Goal: Task Accomplishment & Management: Manage account settings

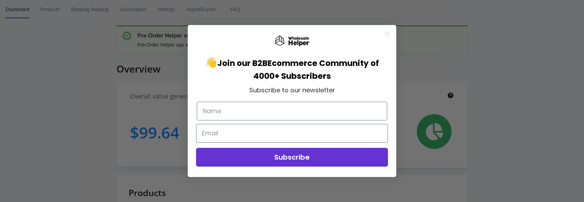
click at [387, 38] on circle "Close dialog" at bounding box center [387, 33] width 11 height 11
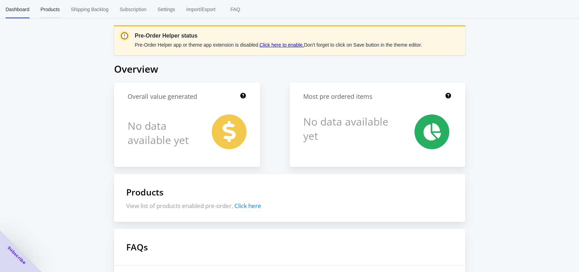
click at [58, 12] on span "Products" at bounding box center [50, 9] width 19 height 18
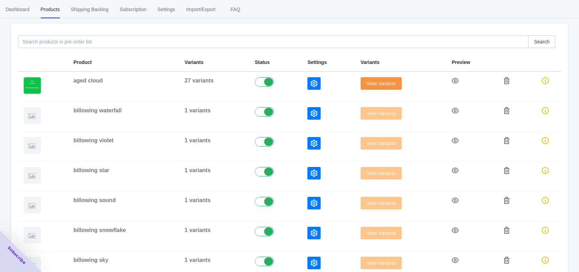
scroll to position [72, 0]
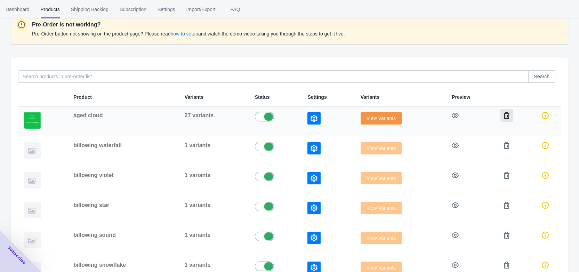
click at [508, 116] on icon "button" at bounding box center [506, 115] width 7 height 7
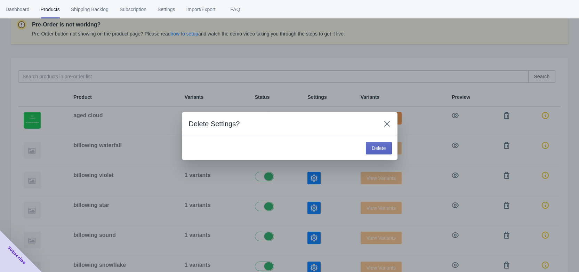
click at [395, 149] on div "Delete" at bounding box center [290, 148] width 216 height 24
click at [385, 149] on span "Delete" at bounding box center [379, 148] width 14 height 6
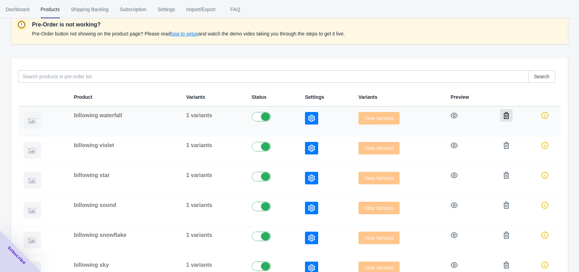
click at [506, 114] on icon "button" at bounding box center [507, 115] width 6 height 7
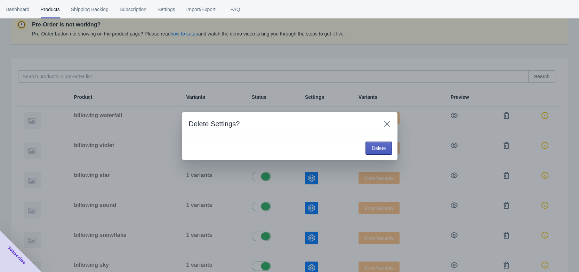
click at [379, 149] on span "Delete" at bounding box center [379, 148] width 14 height 6
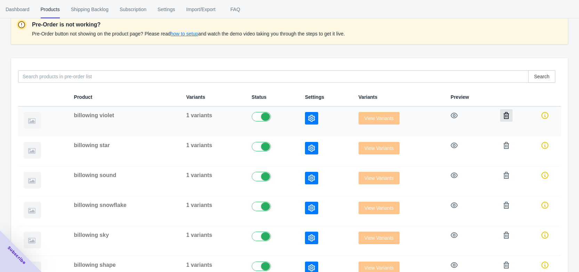
click at [504, 118] on icon "button" at bounding box center [507, 115] width 6 height 7
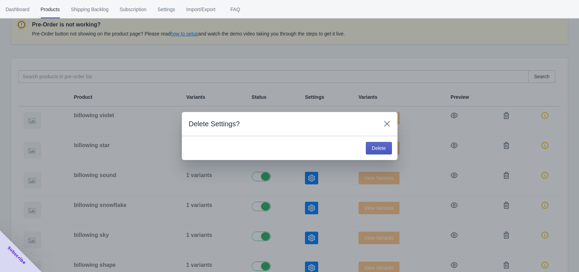
click at [386, 150] on button "Delete" at bounding box center [379, 148] width 26 height 13
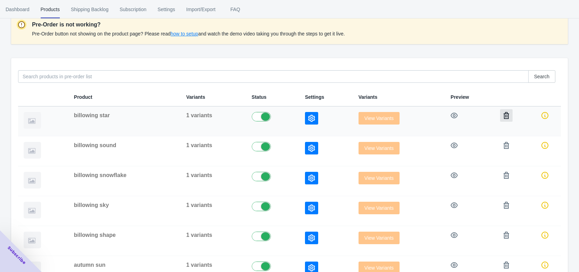
click at [503, 119] on button "button" at bounding box center [506, 115] width 13 height 13
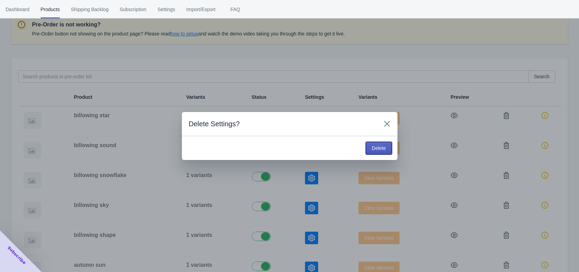
click at [383, 147] on span "Delete" at bounding box center [379, 148] width 14 height 6
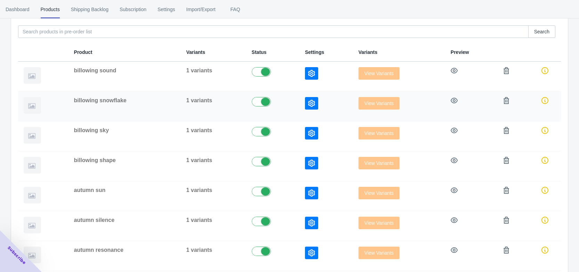
scroll to position [107, 0]
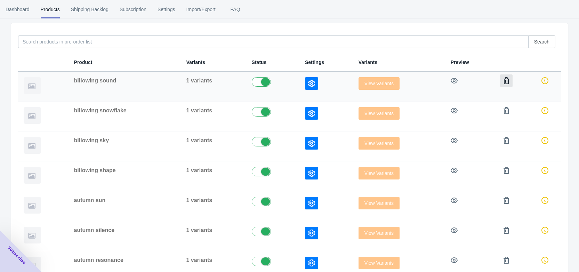
click at [504, 86] on button "button" at bounding box center [506, 80] width 13 height 13
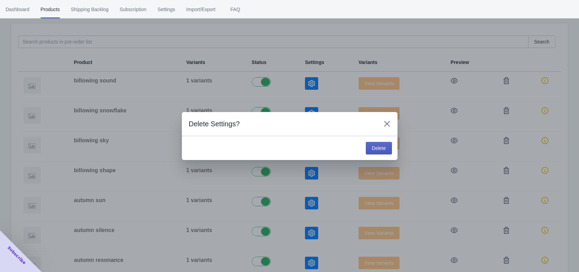
click at [384, 145] on span "Delete" at bounding box center [379, 148] width 14 height 6
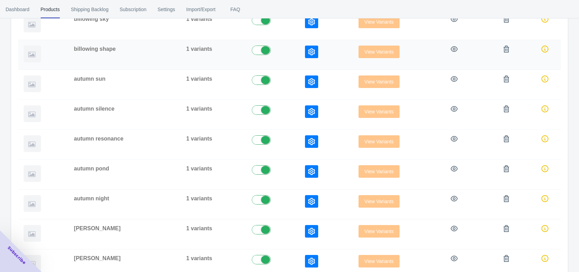
scroll to position [246, 0]
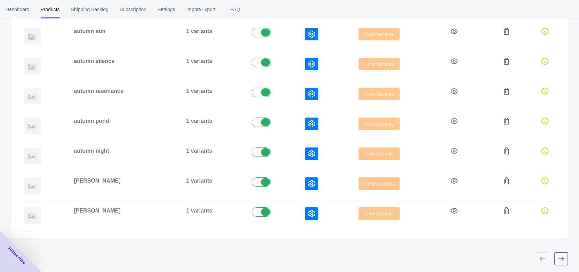
click at [561, 202] on button "button" at bounding box center [561, 259] width 13 height 13
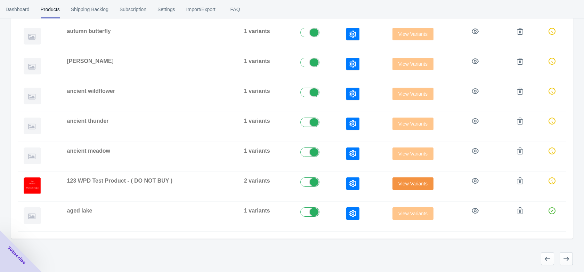
click at [566, 202] on div "Close dialog 👋 Join our B2B Ecommerce Community of 4000+ Subscribers Subscribe …" at bounding box center [292, 136] width 584 height 272
click at [566, 202] on button "button" at bounding box center [561, 259] width 13 height 13
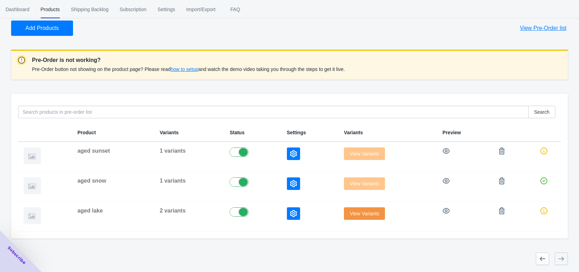
scroll to position [37, 0]
click at [501, 154] on button "button" at bounding box center [502, 151] width 13 height 13
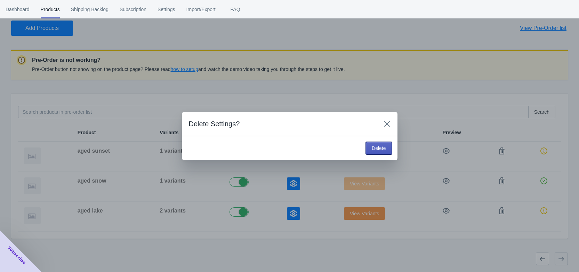
click at [383, 150] on span "Delete" at bounding box center [379, 148] width 14 height 6
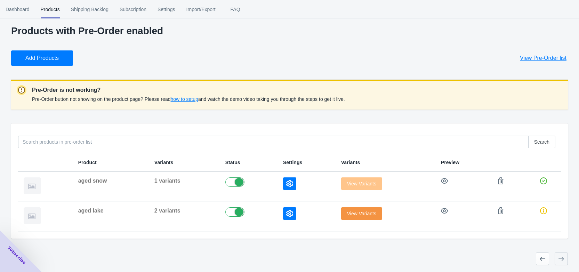
scroll to position [7, 0]
click at [498, 182] on icon "button" at bounding box center [501, 180] width 7 height 7
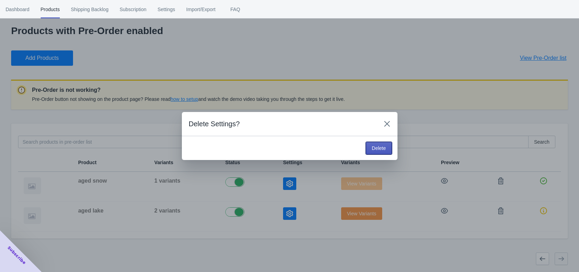
click at [376, 151] on span "Delete" at bounding box center [379, 148] width 14 height 6
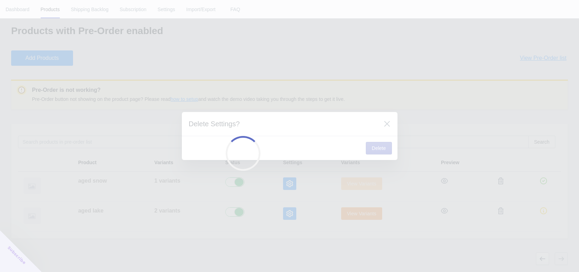
scroll to position [0, 0]
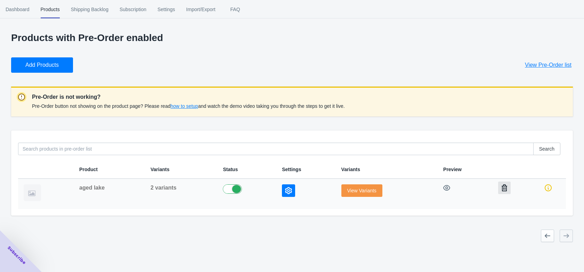
click at [501, 188] on icon "button" at bounding box center [504, 187] width 7 height 7
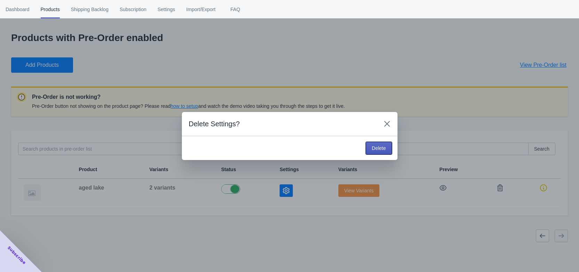
click at [389, 152] on button "Delete" at bounding box center [379, 148] width 26 height 13
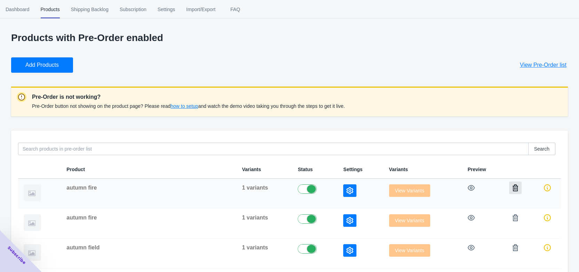
click at [518, 187] on button "button" at bounding box center [515, 188] width 13 height 13
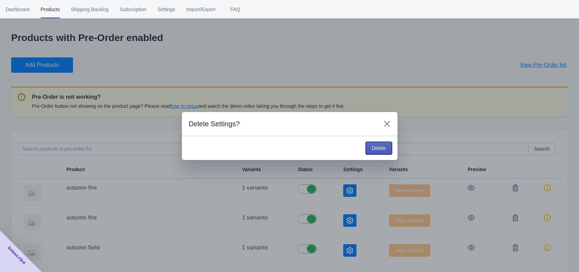
click at [375, 151] on span "Delete" at bounding box center [379, 148] width 14 height 6
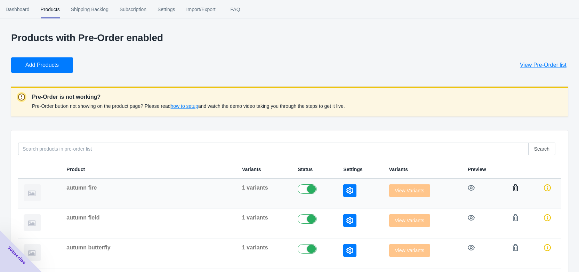
click at [512, 187] on icon "button" at bounding box center [515, 187] width 7 height 7
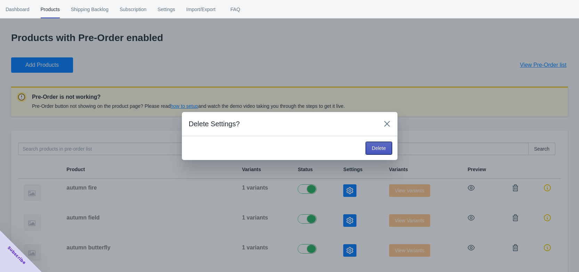
click at [389, 153] on button "Delete" at bounding box center [379, 148] width 26 height 13
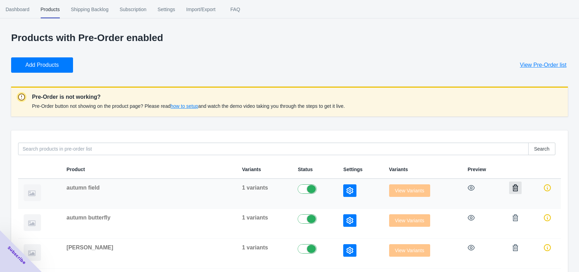
click at [516, 190] on icon "button" at bounding box center [516, 187] width 6 height 7
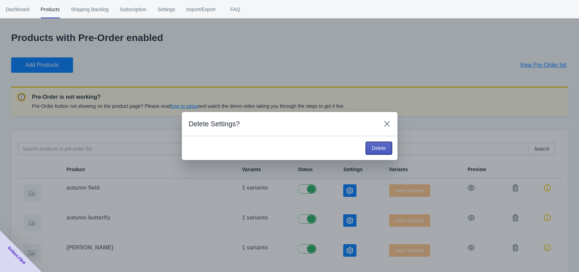
click at [385, 152] on button "Delete" at bounding box center [379, 148] width 26 height 13
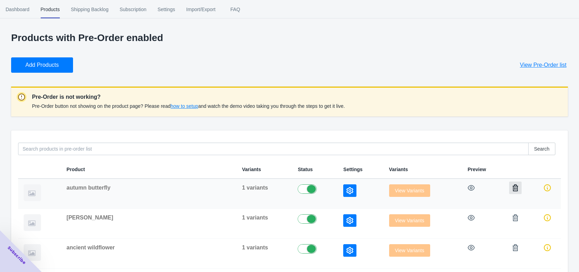
click at [509, 184] on button "button" at bounding box center [515, 188] width 13 height 13
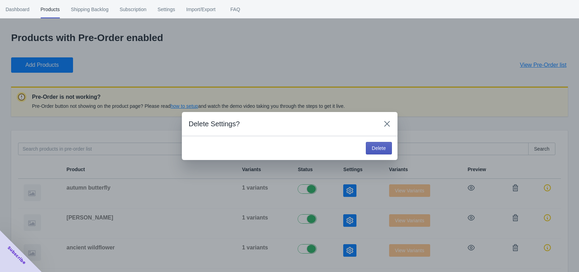
click at [380, 150] on span "Delete" at bounding box center [379, 148] width 14 height 6
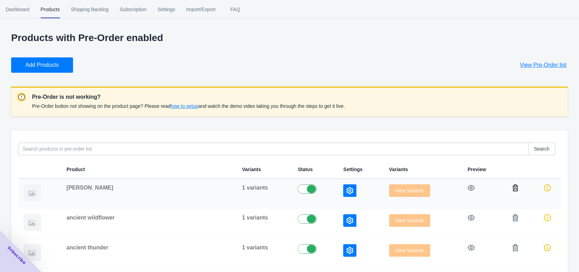
click at [519, 185] on button "button" at bounding box center [515, 188] width 13 height 13
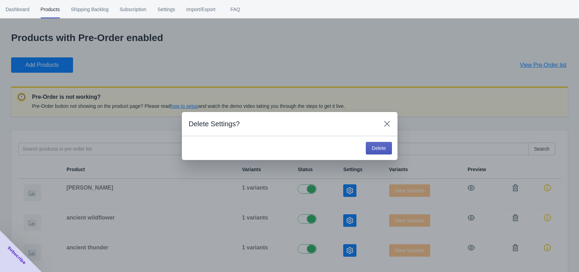
click at [383, 144] on button "Delete" at bounding box center [379, 148] width 26 height 13
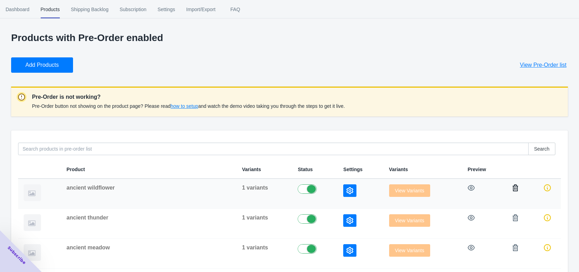
click at [509, 184] on button "button" at bounding box center [515, 188] width 13 height 13
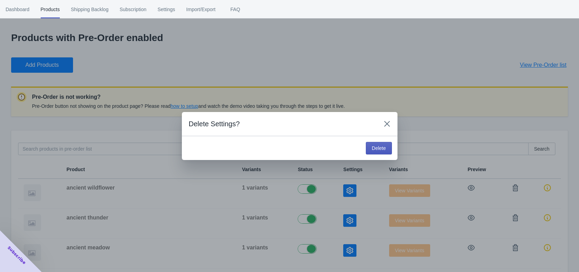
click at [375, 150] on span "Delete" at bounding box center [379, 148] width 14 height 6
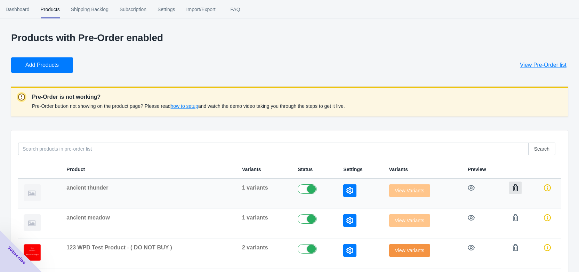
click at [510, 189] on button "button" at bounding box center [515, 188] width 13 height 13
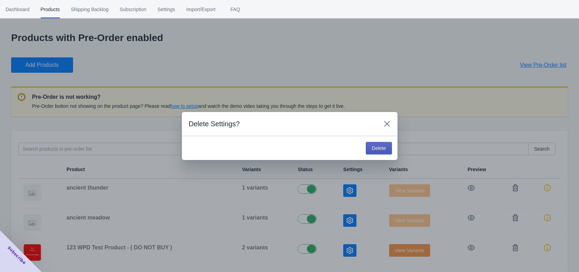
click at [383, 148] on span "Delete" at bounding box center [379, 148] width 14 height 6
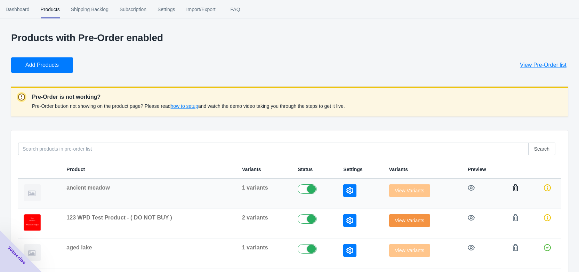
click at [513, 190] on icon "button" at bounding box center [516, 187] width 6 height 7
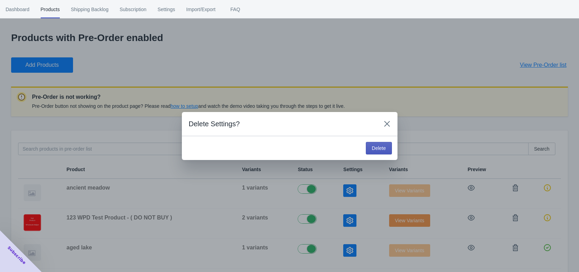
click at [386, 151] on button "Delete" at bounding box center [379, 148] width 26 height 13
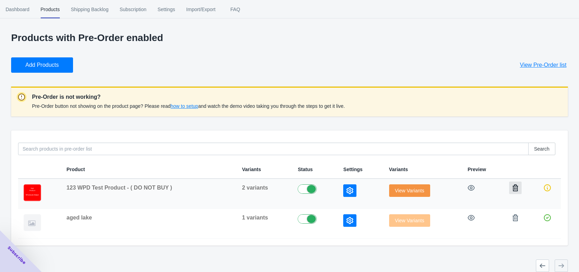
click at [513, 190] on icon "button" at bounding box center [515, 187] width 7 height 7
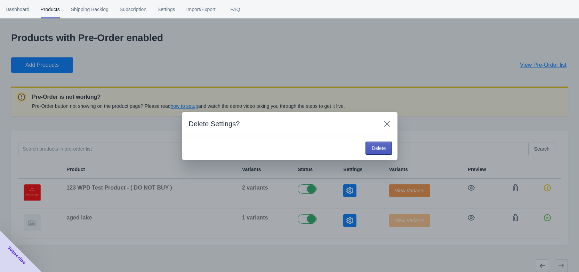
click at [373, 146] on span "Delete" at bounding box center [379, 148] width 14 height 6
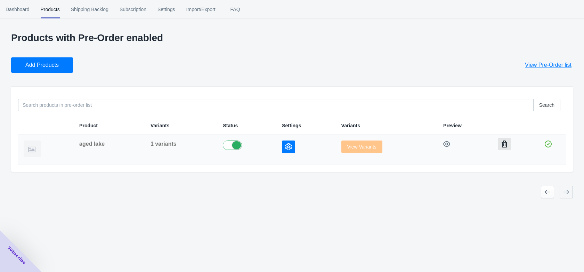
click at [503, 145] on icon "button" at bounding box center [504, 144] width 7 height 7
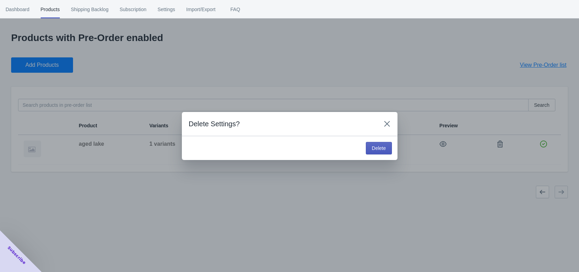
click at [384, 148] on span "Delete" at bounding box center [379, 148] width 14 height 6
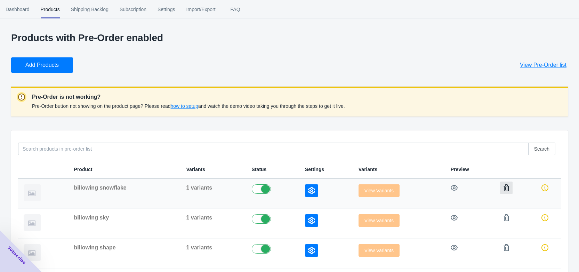
click at [506, 191] on button "button" at bounding box center [506, 188] width 13 height 13
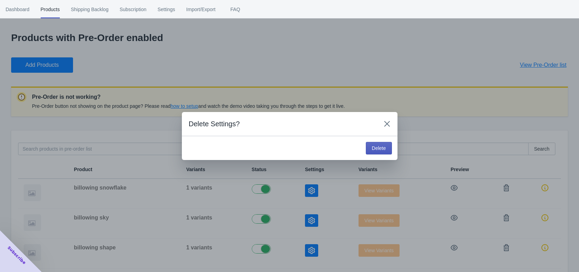
click at [379, 150] on span "Delete" at bounding box center [379, 148] width 14 height 6
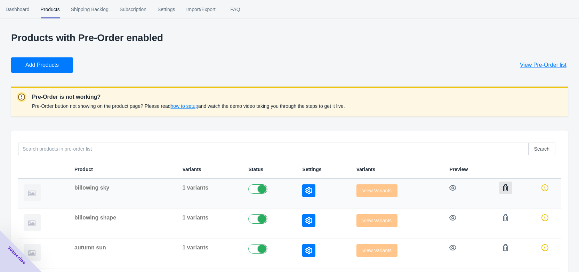
click at [507, 186] on icon "button" at bounding box center [505, 187] width 7 height 7
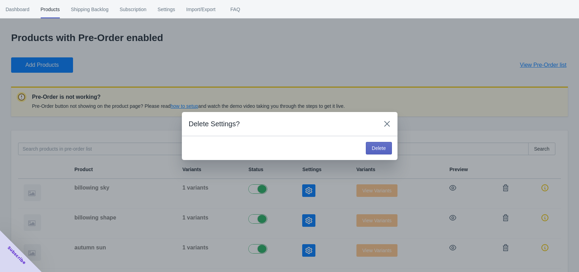
click at [393, 148] on div "Delete" at bounding box center [290, 148] width 216 height 24
click at [385, 148] on span "Delete" at bounding box center [379, 148] width 14 height 6
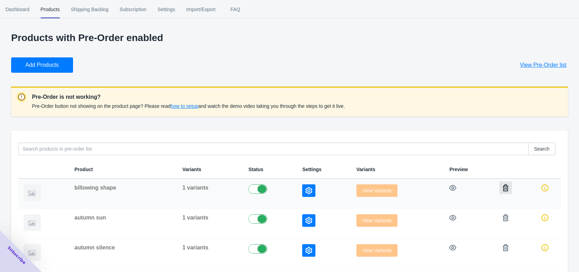
click at [503, 187] on icon "button" at bounding box center [506, 187] width 6 height 7
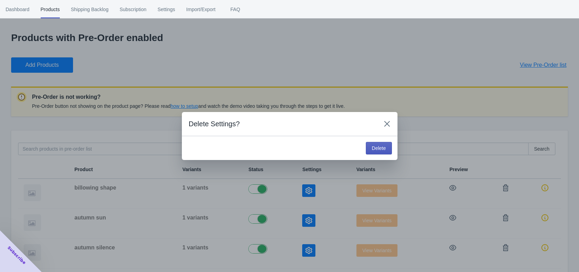
click at [381, 152] on button "Delete" at bounding box center [379, 148] width 26 height 13
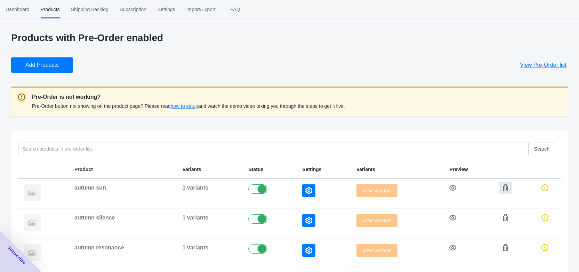
click at [504, 189] on icon "button" at bounding box center [505, 187] width 7 height 7
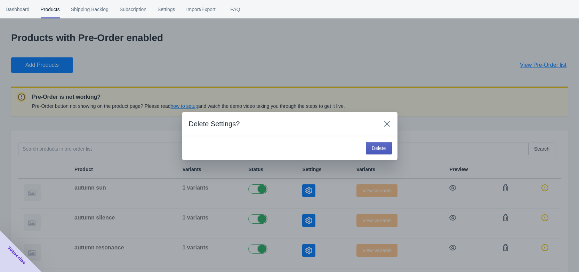
click at [373, 149] on span "Delete" at bounding box center [379, 148] width 14 height 6
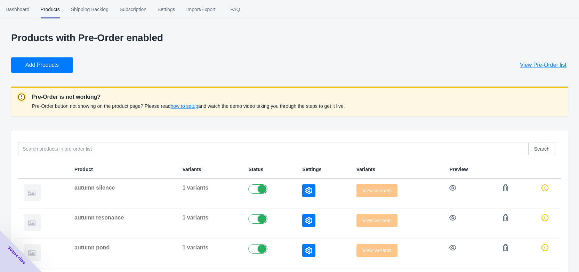
click at [503, 191] on icon "button" at bounding box center [506, 187] width 6 height 7
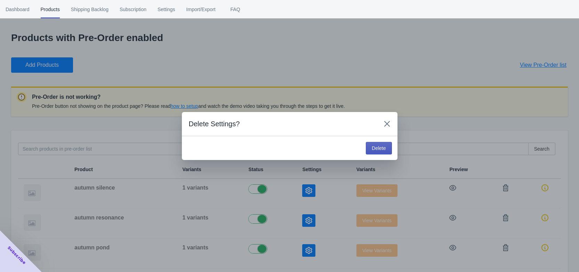
click at [369, 149] on button "Delete" at bounding box center [379, 148] width 26 height 13
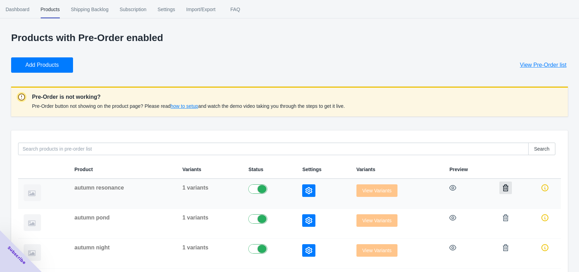
click at [502, 188] on icon "button" at bounding box center [505, 187] width 7 height 7
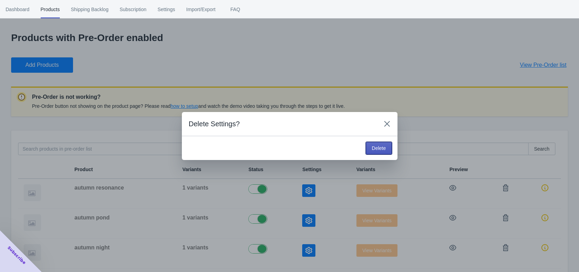
click at [375, 145] on span "Delete" at bounding box center [379, 148] width 14 height 6
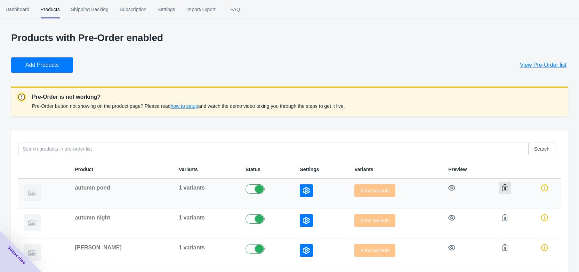
click at [503, 187] on icon "button" at bounding box center [505, 187] width 6 height 7
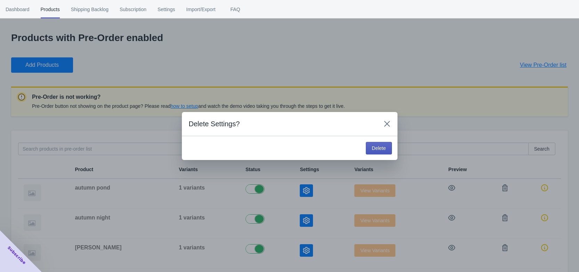
click at [382, 146] on span "Delete" at bounding box center [379, 148] width 14 height 6
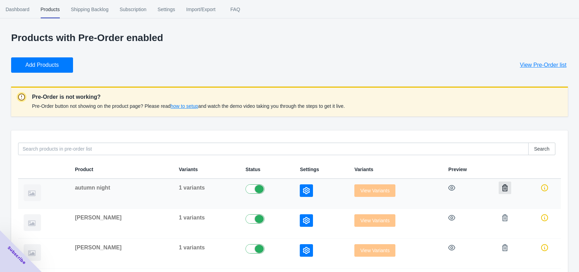
click at [506, 190] on button "button" at bounding box center [505, 188] width 13 height 13
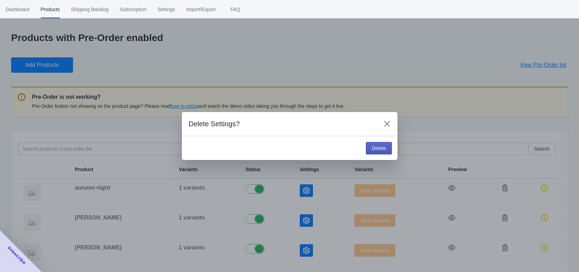
click at [390, 154] on button "Delete" at bounding box center [379, 148] width 26 height 13
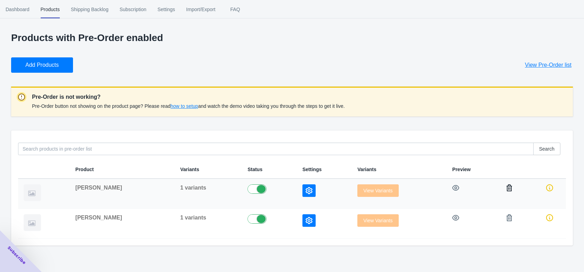
click at [506, 190] on icon "button" at bounding box center [509, 187] width 7 height 7
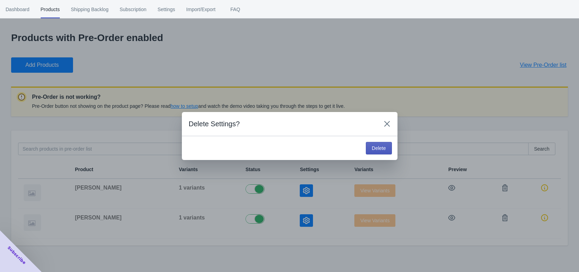
click at [380, 144] on button "Delete" at bounding box center [379, 148] width 26 height 13
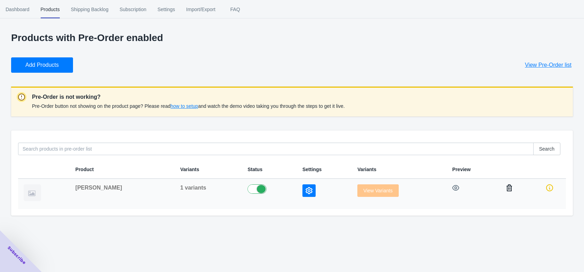
click at [507, 189] on icon "button" at bounding box center [510, 187] width 6 height 7
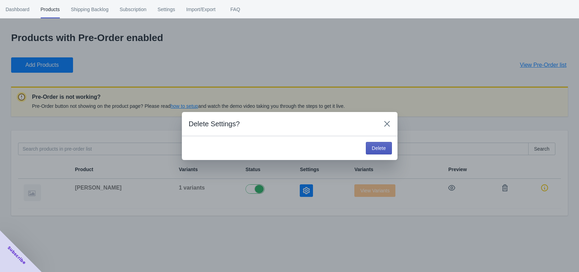
click at [377, 142] on button "Delete" at bounding box center [379, 148] width 26 height 13
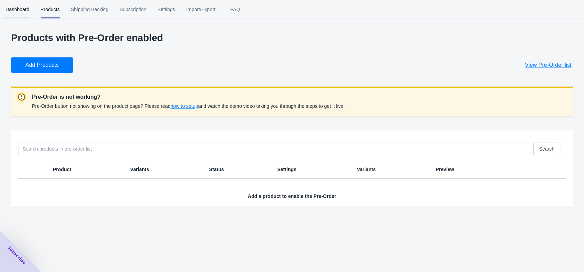
click at [21, 8] on span "Dashboard" at bounding box center [18, 9] width 24 height 18
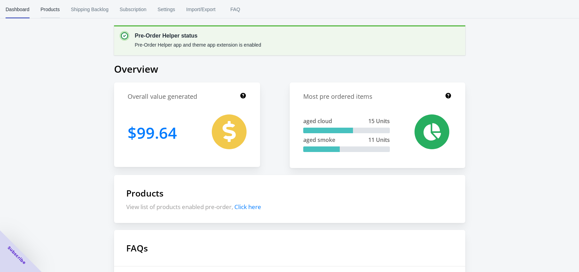
click at [53, 9] on span "Products" at bounding box center [50, 9] width 19 height 18
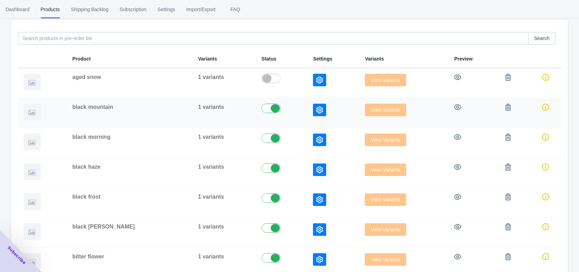
scroll to position [107, 0]
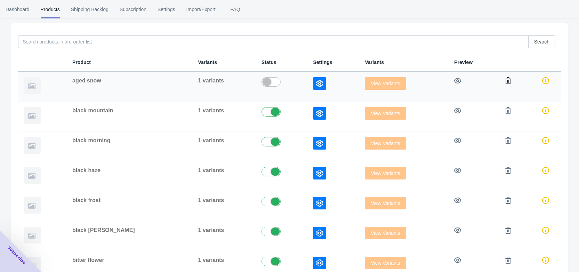
click at [505, 83] on icon "button" at bounding box center [508, 80] width 7 height 7
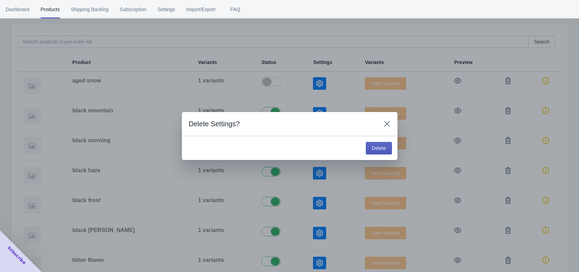
click at [382, 152] on button "Delete" at bounding box center [379, 148] width 26 height 13
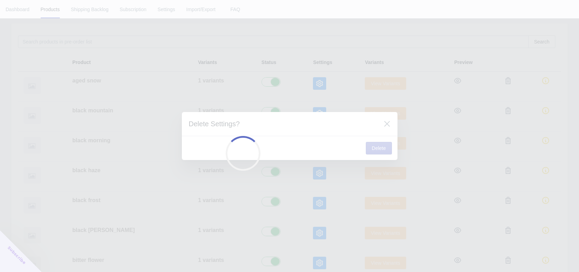
checkbox input "true"
checkbox input "false"
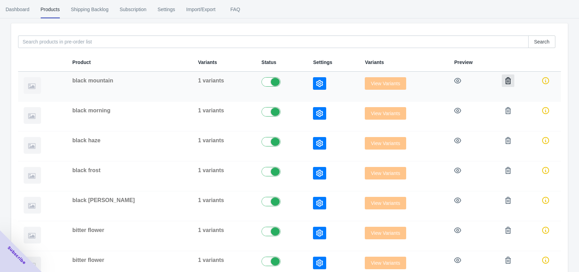
click at [502, 85] on button "button" at bounding box center [508, 80] width 13 height 13
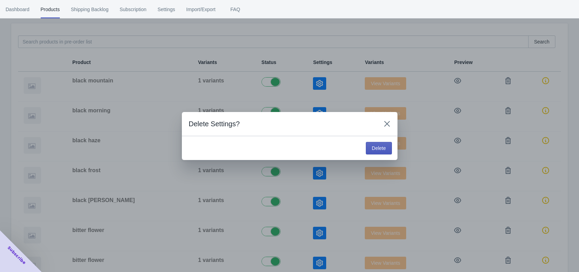
click at [387, 147] on button "Delete" at bounding box center [379, 148] width 26 height 13
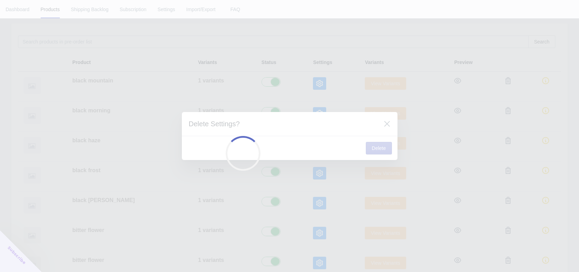
checkbox input "false"
checkbox input "true"
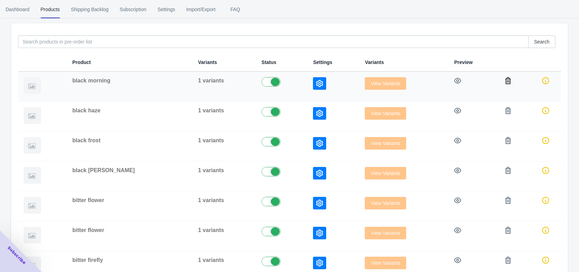
click at [506, 81] on icon "button" at bounding box center [509, 80] width 6 height 7
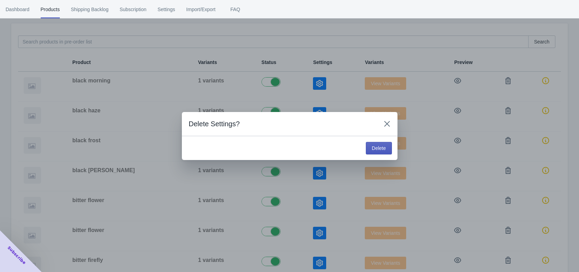
click at [375, 145] on span "Delete" at bounding box center [379, 148] width 14 height 6
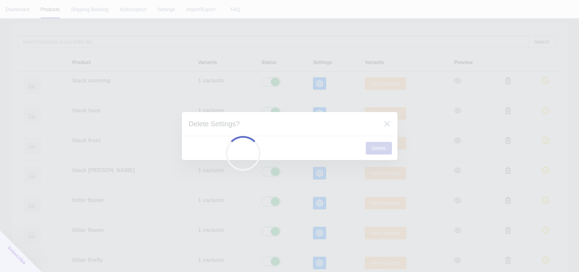
checkbox input "false"
checkbox input "true"
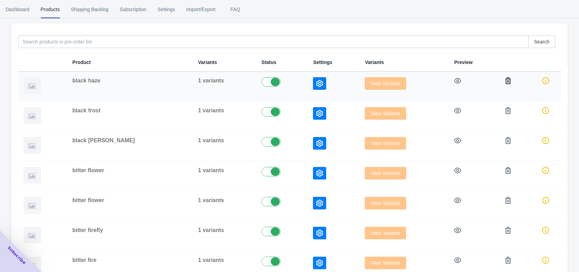
click at [505, 80] on icon "button" at bounding box center [508, 80] width 7 height 7
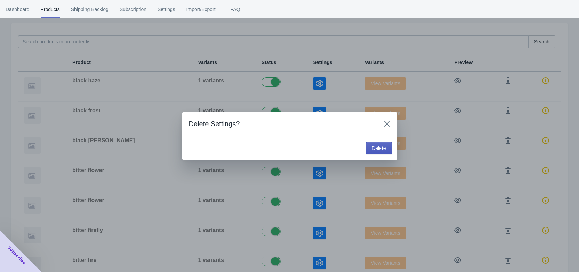
click at [382, 146] on span "Delete" at bounding box center [379, 148] width 14 height 6
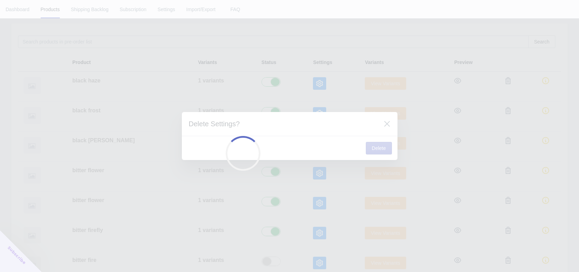
checkbox input "false"
checkbox input "true"
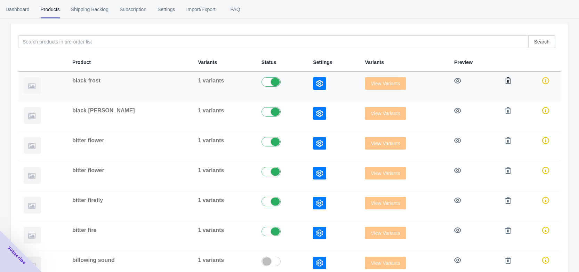
click at [506, 83] on icon "button" at bounding box center [509, 80] width 6 height 7
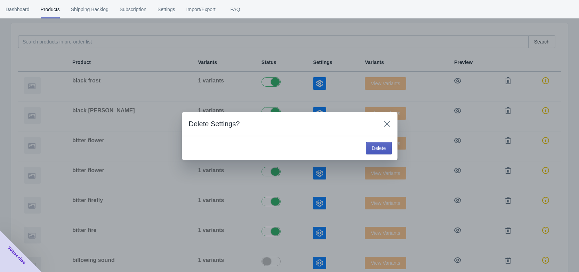
click at [366, 147] on button "Delete" at bounding box center [379, 148] width 26 height 13
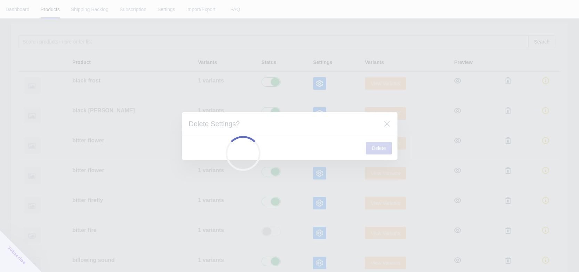
checkbox input "false"
checkbox input "true"
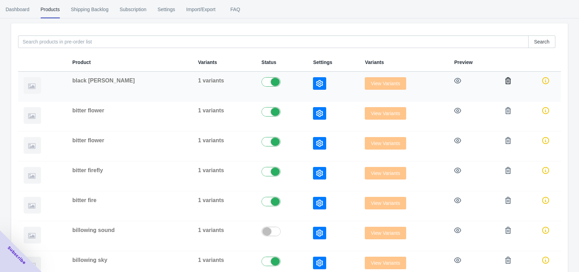
click at [502, 85] on button "button" at bounding box center [508, 80] width 13 height 13
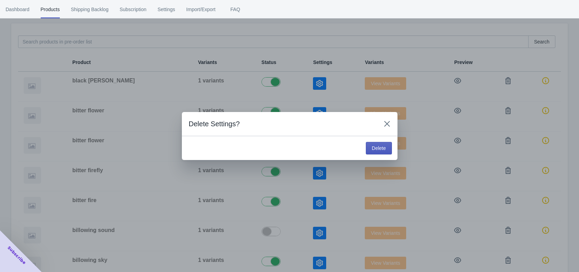
click at [374, 148] on span "Delete" at bounding box center [379, 148] width 14 height 6
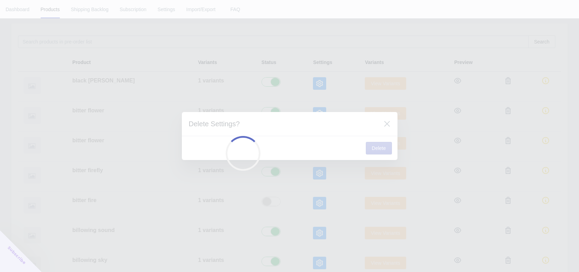
checkbox input "false"
checkbox input "true"
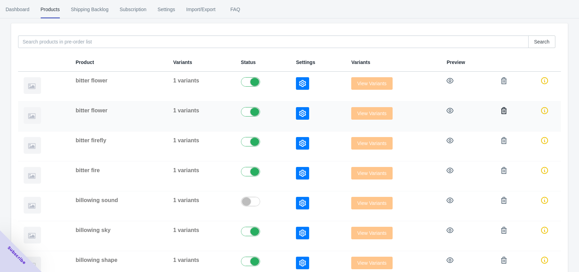
click at [502, 109] on icon "button" at bounding box center [504, 110] width 6 height 7
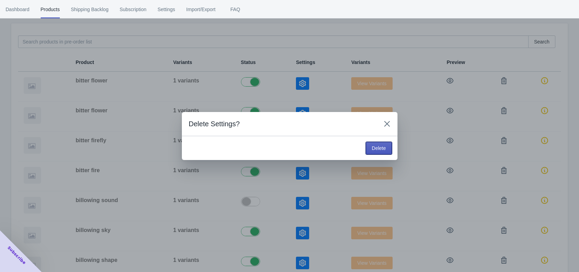
click at [382, 149] on span "Delete" at bounding box center [379, 148] width 14 height 6
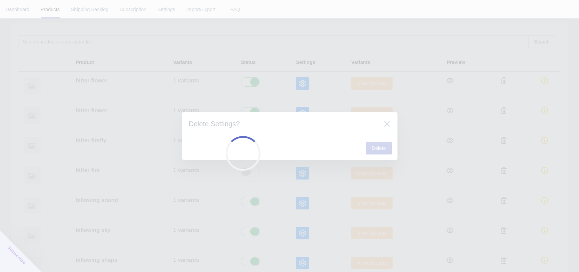
checkbox input "false"
checkbox input "true"
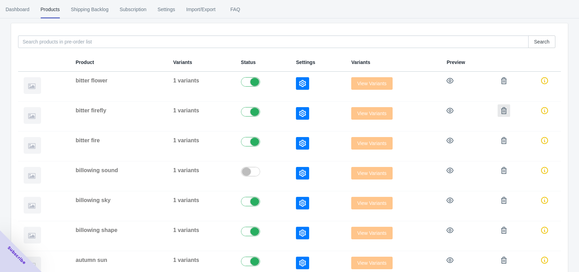
click at [504, 113] on icon "button" at bounding box center [504, 110] width 6 height 7
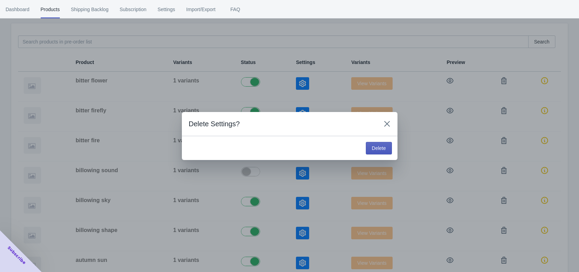
click at [375, 152] on button "Delete" at bounding box center [379, 148] width 26 height 13
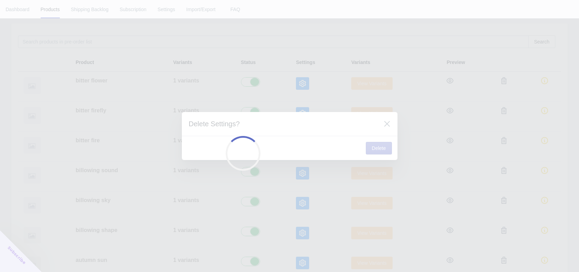
checkbox input "false"
checkbox input "true"
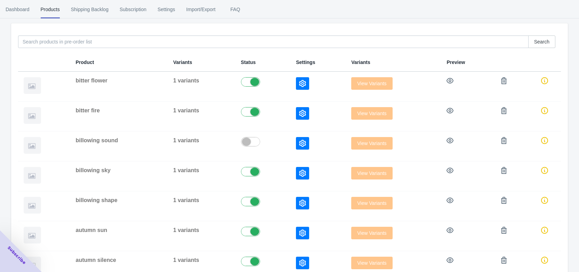
click at [501, 114] on button "button" at bounding box center [504, 110] width 13 height 13
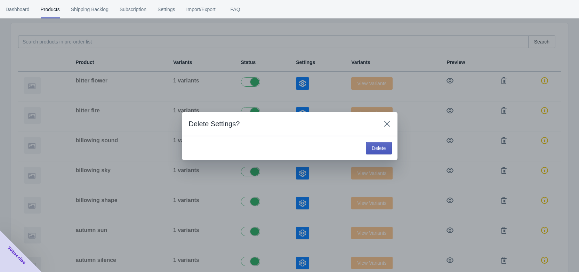
click at [387, 149] on button "Delete" at bounding box center [379, 148] width 26 height 13
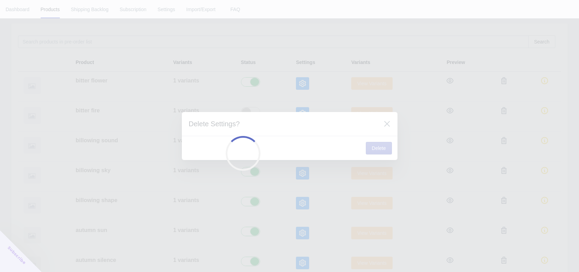
checkbox input "false"
checkbox input "true"
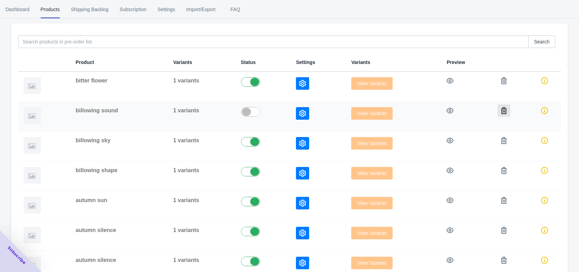
click at [503, 114] on button "button" at bounding box center [504, 110] width 13 height 13
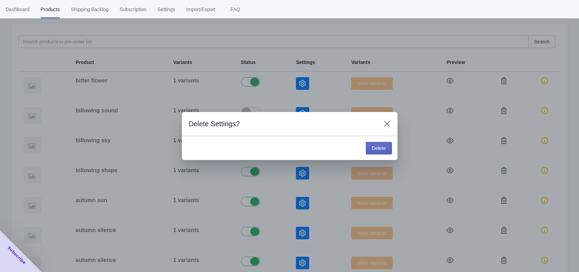
click at [377, 156] on div "Delete" at bounding box center [290, 148] width 216 height 24
click at [379, 148] on span "Delete" at bounding box center [379, 148] width 14 height 6
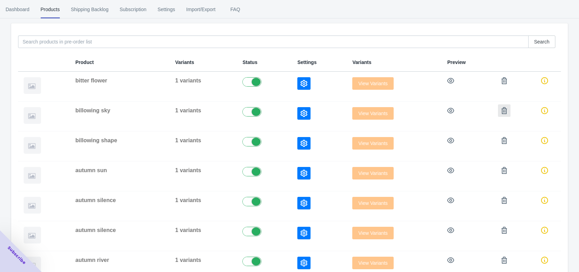
click at [502, 114] on button "button" at bounding box center [504, 110] width 13 height 13
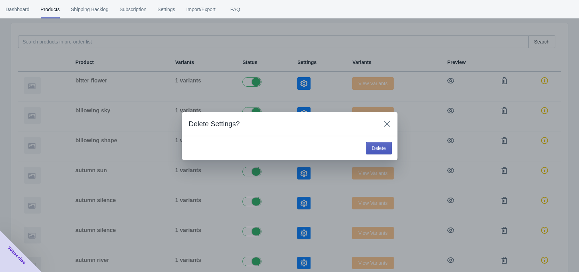
click at [388, 145] on button "Delete" at bounding box center [379, 148] width 26 height 13
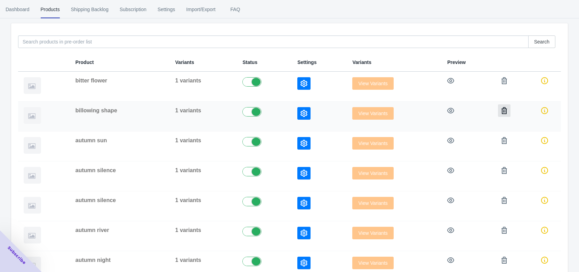
click at [503, 115] on button "button" at bounding box center [504, 110] width 13 height 13
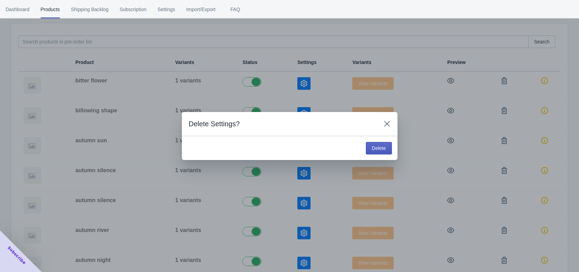
click at [387, 146] on button "Delete" at bounding box center [379, 148] width 26 height 13
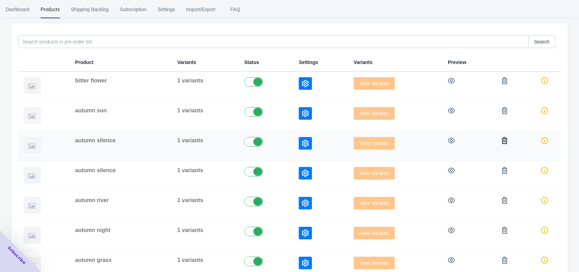
click at [503, 136] on button "button" at bounding box center [505, 140] width 13 height 13
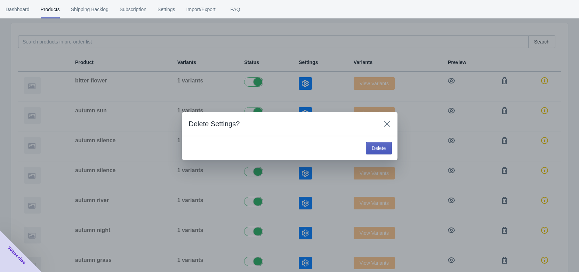
click at [385, 149] on span "Delete" at bounding box center [379, 148] width 14 height 6
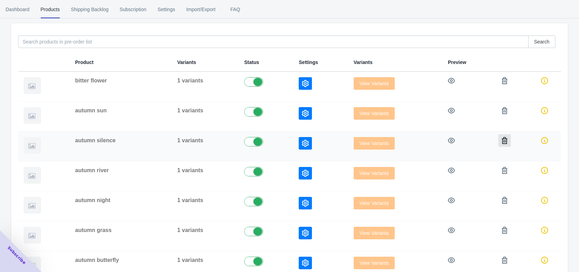
click at [502, 139] on icon "button" at bounding box center [505, 140] width 6 height 7
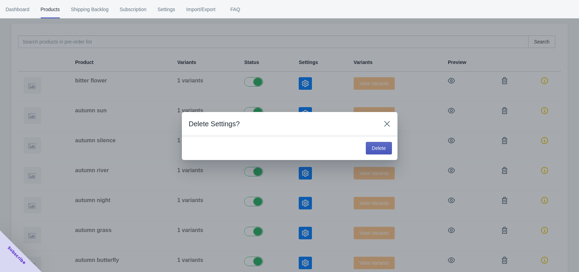
drag, startPoint x: 372, startPoint y: 156, endPoint x: 373, endPoint y: 150, distance: 6.1
click at [371, 156] on div "Delete" at bounding box center [290, 148] width 216 height 24
click at [373, 150] on span "Delete" at bounding box center [379, 148] width 14 height 6
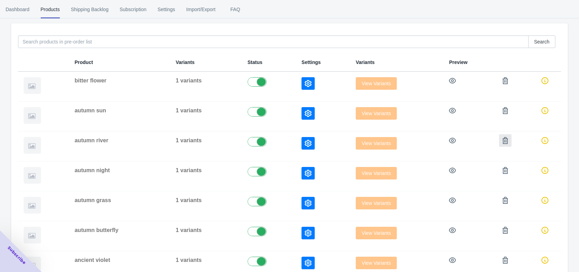
click at [507, 141] on icon "button" at bounding box center [505, 140] width 7 height 7
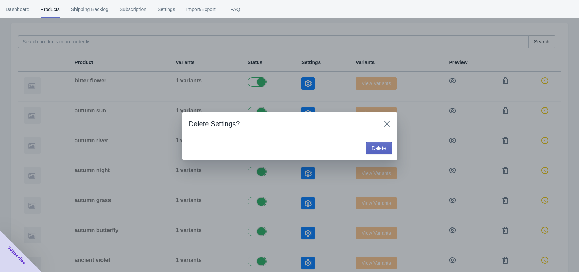
click at [395, 146] on div "Delete" at bounding box center [290, 148] width 216 height 24
click at [387, 147] on button "Delete" at bounding box center [379, 148] width 26 height 13
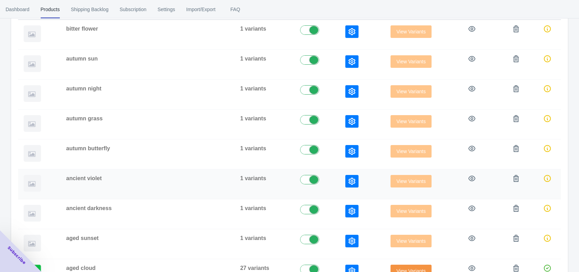
scroll to position [246, 0]
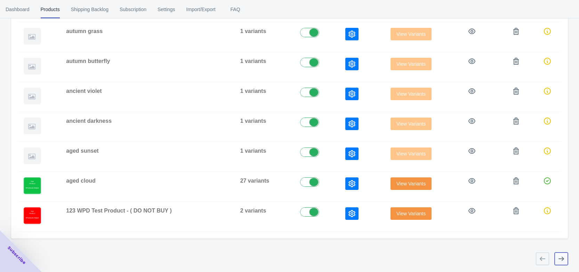
click at [557, 256] on button "button" at bounding box center [561, 259] width 13 height 13
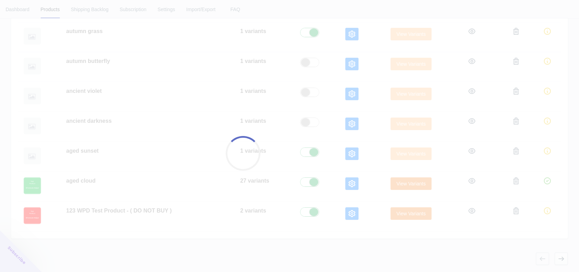
checkbox input "false"
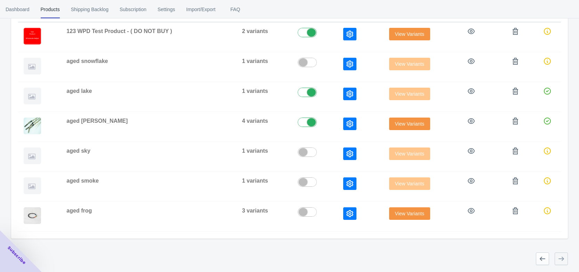
scroll to position [157, 0]
click at [557, 256] on div at bounding box center [561, 259] width 13 height 13
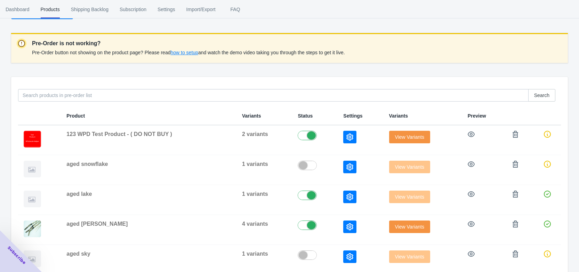
scroll to position [52, 0]
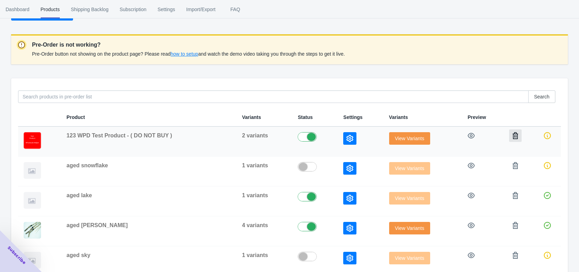
click at [512, 139] on icon "button" at bounding box center [515, 135] width 7 height 7
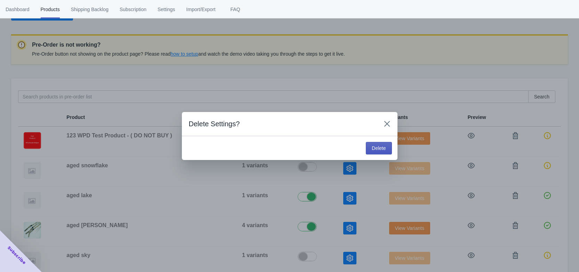
click at [386, 149] on button "Delete" at bounding box center [379, 148] width 26 height 13
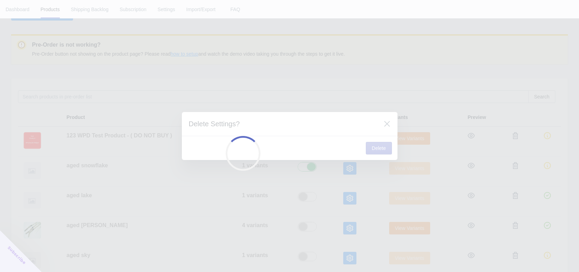
checkbox input "true"
checkbox input "false"
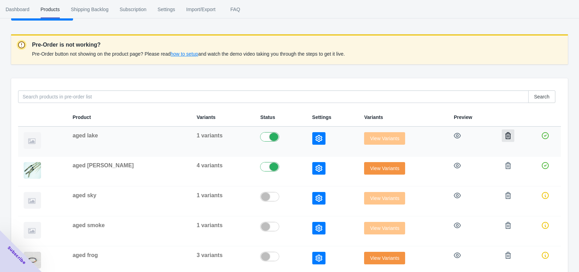
click at [506, 135] on icon "button" at bounding box center [509, 135] width 6 height 7
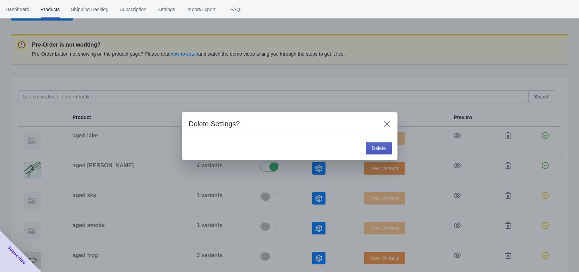
click at [376, 148] on span "Delete" at bounding box center [379, 148] width 14 height 6
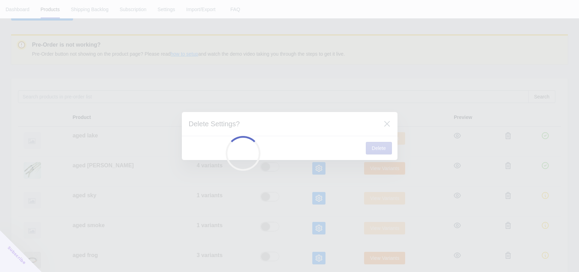
checkbox input "false"
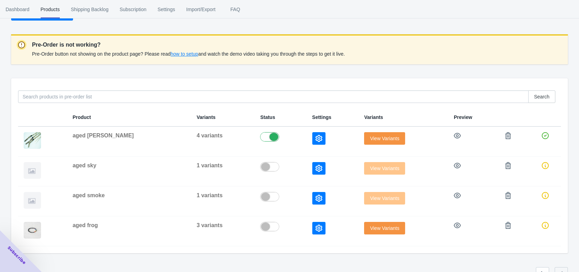
click at [505, 138] on icon "button" at bounding box center [508, 135] width 7 height 7
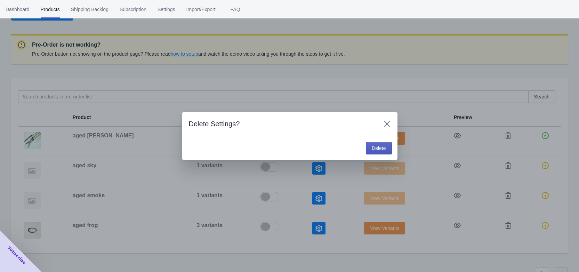
click at [384, 149] on span "Delete" at bounding box center [379, 148] width 14 height 6
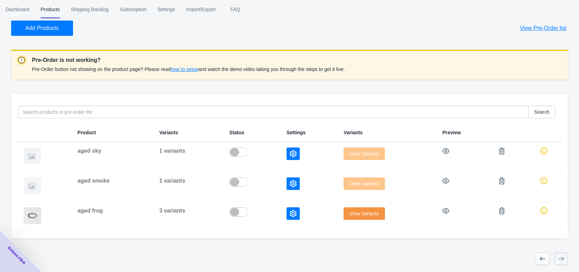
scroll to position [37, 0]
click at [502, 149] on icon "button" at bounding box center [502, 151] width 6 height 7
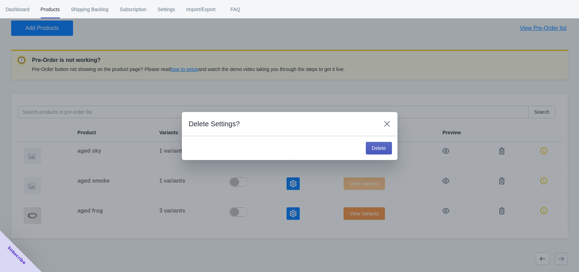
click at [383, 149] on span "Delete" at bounding box center [379, 148] width 14 height 6
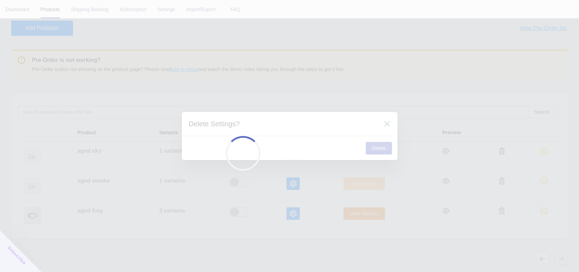
scroll to position [7, 0]
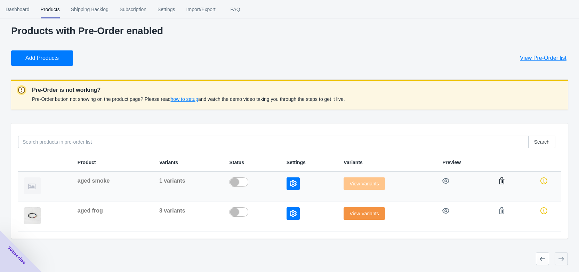
click at [499, 179] on icon "button" at bounding box center [502, 180] width 7 height 7
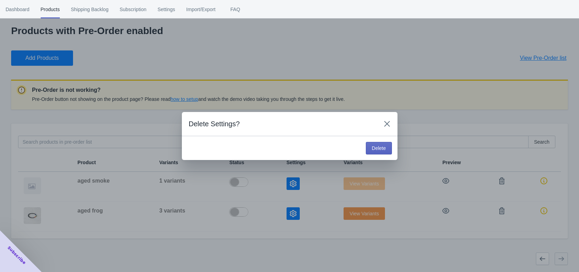
click at [384, 142] on div "Delete" at bounding box center [377, 146] width 29 height 15
click at [385, 148] on span "Delete" at bounding box center [379, 148] width 14 height 6
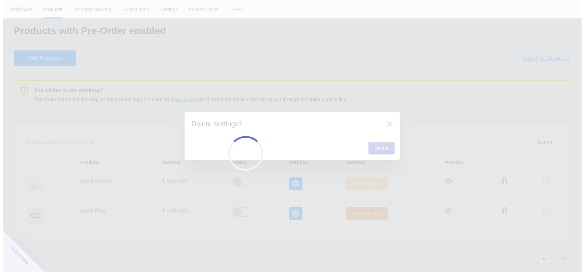
scroll to position [0, 0]
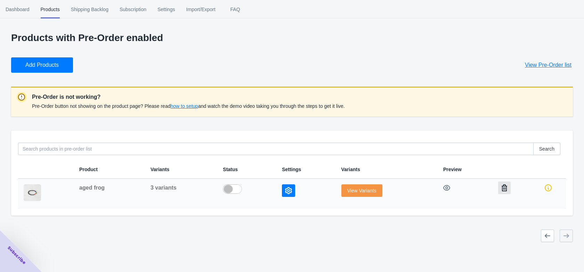
click at [501, 187] on icon "button" at bounding box center [504, 187] width 7 height 7
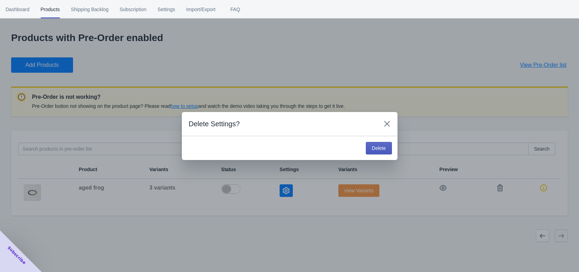
click at [384, 146] on span "Delete" at bounding box center [379, 148] width 14 height 6
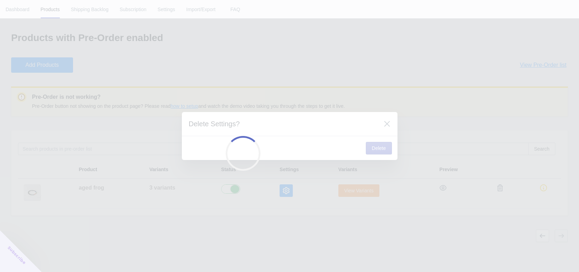
checkbox input "true"
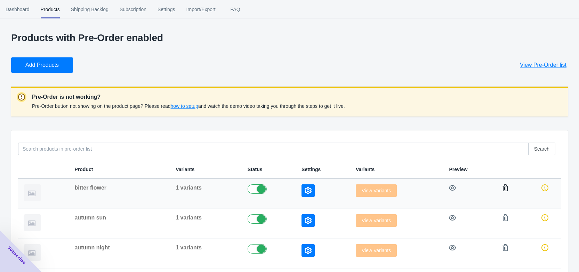
click at [505, 184] on icon "button" at bounding box center [505, 187] width 7 height 7
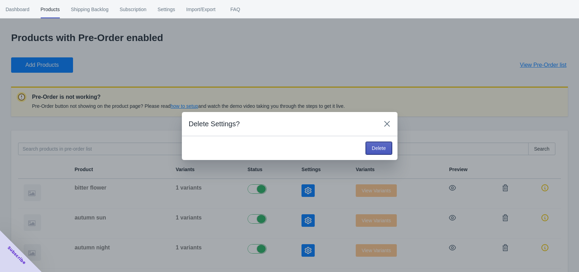
click at [390, 143] on button "Delete" at bounding box center [379, 148] width 26 height 13
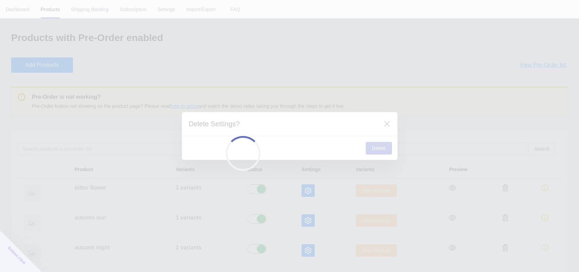
checkbox input "false"
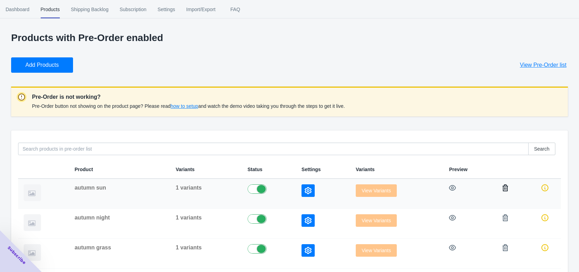
click at [503, 186] on icon "button" at bounding box center [506, 187] width 6 height 7
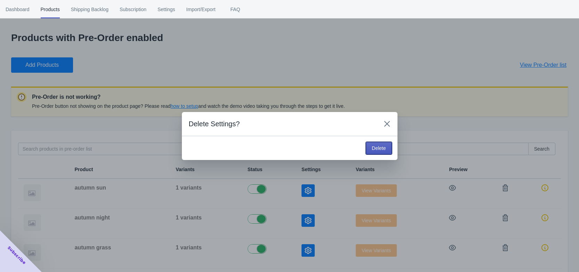
click at [371, 146] on button "Delete" at bounding box center [379, 148] width 26 height 13
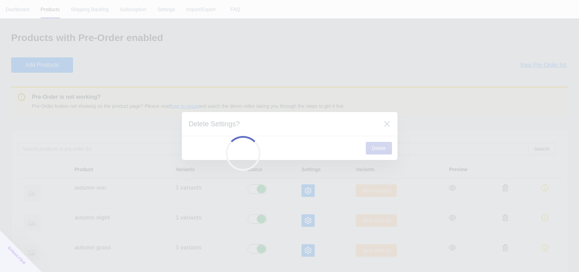
checkbox input "false"
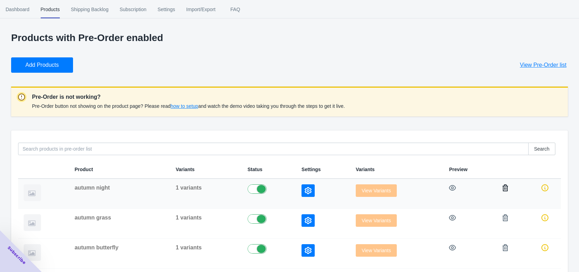
click at [506, 191] on button "button" at bounding box center [505, 188] width 13 height 13
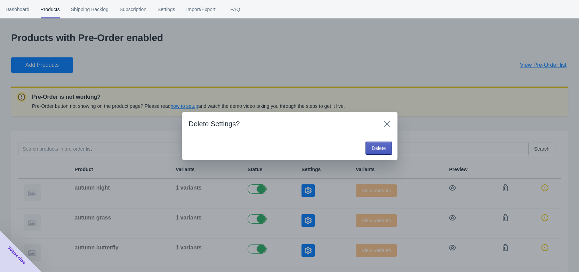
click at [379, 150] on span "Delete" at bounding box center [379, 148] width 14 height 6
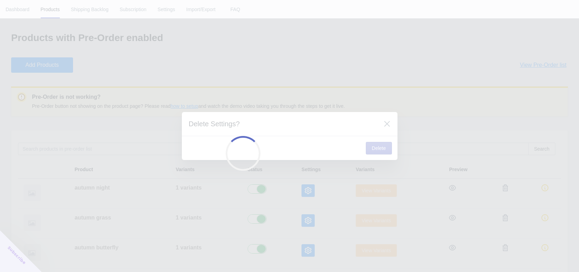
checkbox input "false"
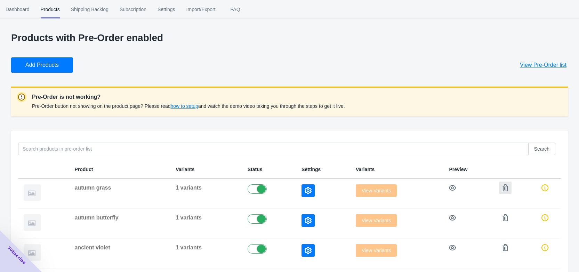
click at [503, 189] on icon "button" at bounding box center [506, 187] width 6 height 7
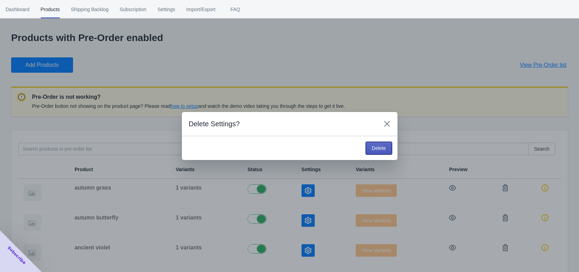
click at [375, 149] on span "Delete" at bounding box center [379, 148] width 14 height 6
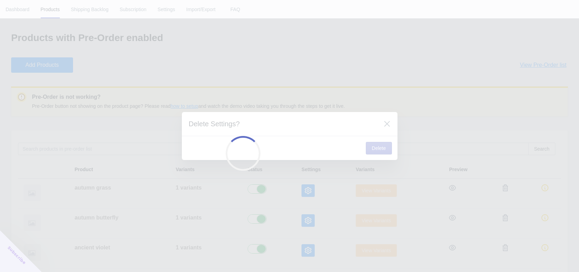
checkbox input "false"
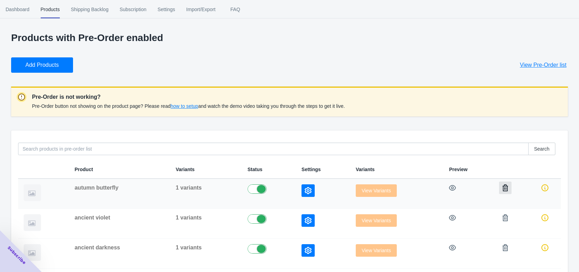
click at [507, 190] on icon "button" at bounding box center [505, 187] width 7 height 7
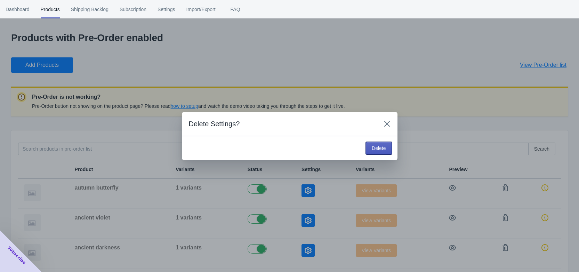
click at [373, 149] on span "Delete" at bounding box center [379, 148] width 14 height 6
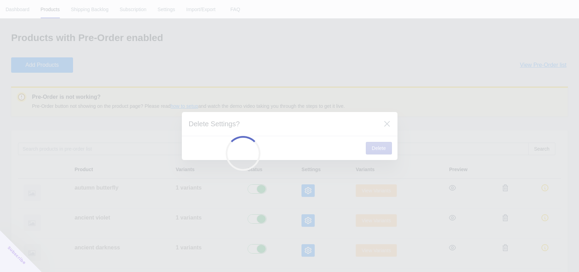
checkbox input "false"
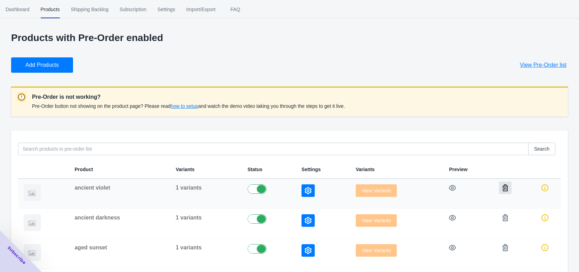
click at [505, 191] on icon "button" at bounding box center [506, 187] width 6 height 7
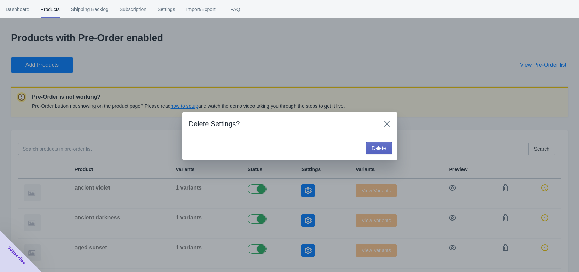
click at [376, 140] on div "Delete" at bounding box center [377, 146] width 29 height 15
click at [377, 149] on span "Delete" at bounding box center [379, 148] width 14 height 6
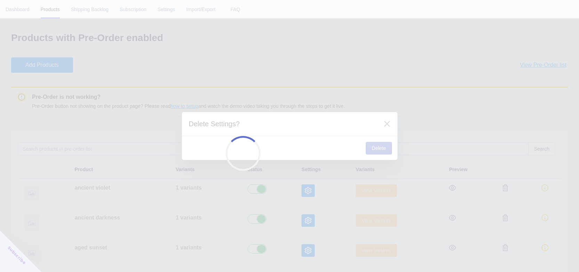
checkbox input "false"
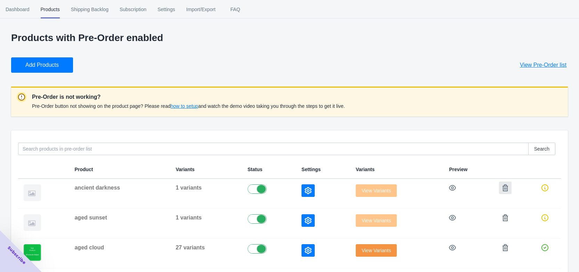
click at [502, 189] on icon "button" at bounding box center [505, 187] width 7 height 7
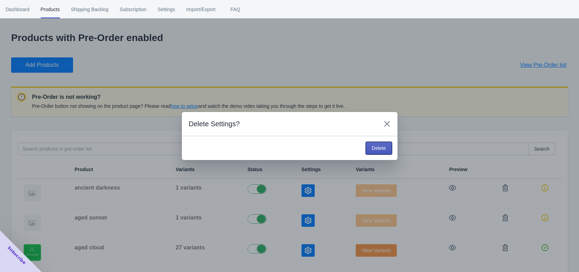
click at [383, 143] on button "Delete" at bounding box center [379, 148] width 26 height 13
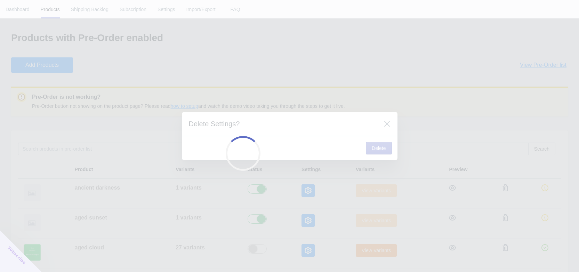
checkbox input "false"
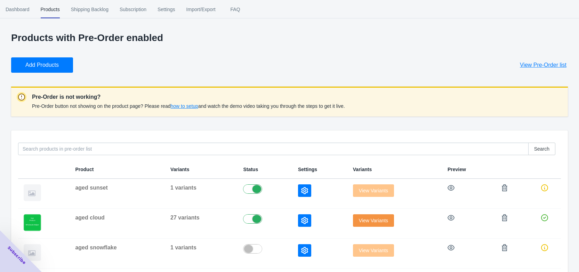
click at [502, 191] on icon "button" at bounding box center [505, 187] width 6 height 7
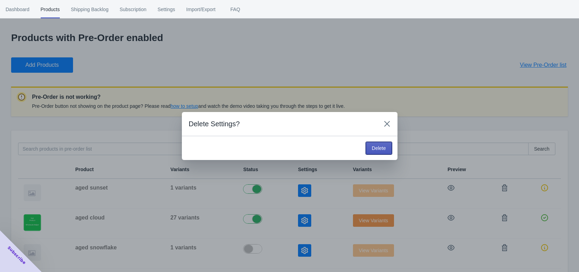
click at [368, 152] on button "Delete" at bounding box center [379, 148] width 26 height 13
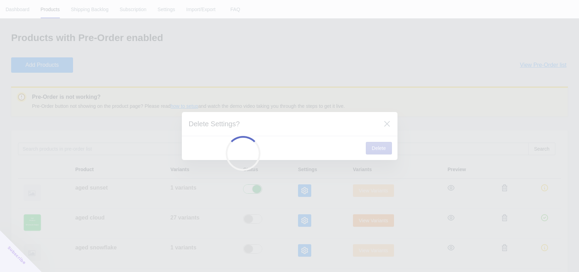
checkbox input "false"
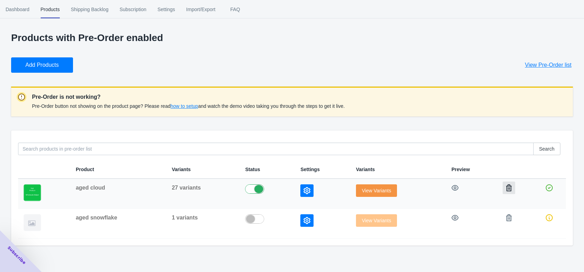
click at [507, 189] on icon "button" at bounding box center [509, 187] width 7 height 7
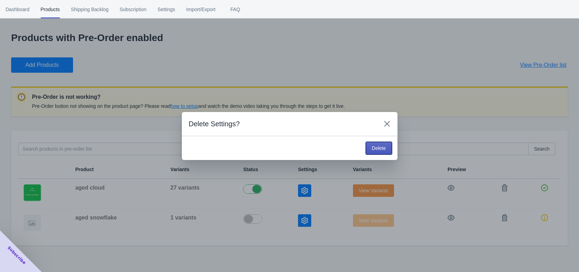
click at [377, 150] on span "Delete" at bounding box center [379, 148] width 14 height 6
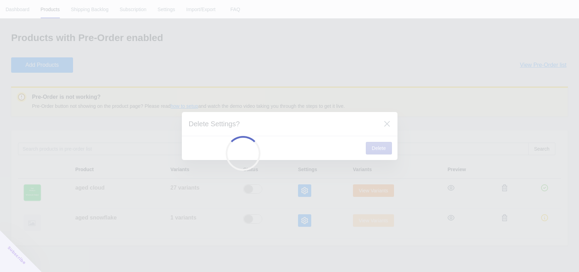
checkbox input "false"
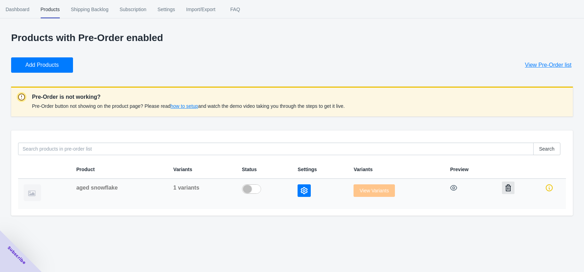
click at [502, 185] on button "button" at bounding box center [508, 188] width 13 height 13
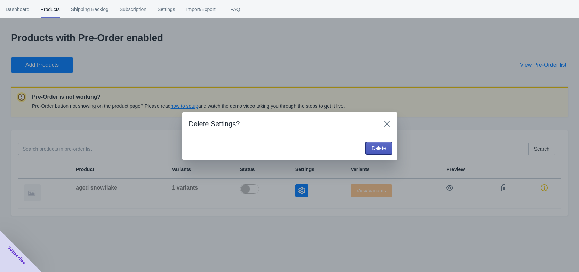
click at [387, 152] on button "Delete" at bounding box center [379, 148] width 26 height 13
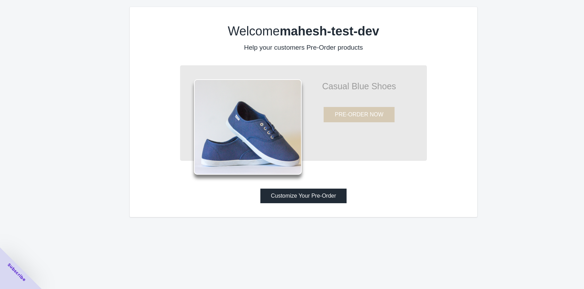
click at [286, 198] on button "Customize Your Pre-Order" at bounding box center [304, 196] width 86 height 15
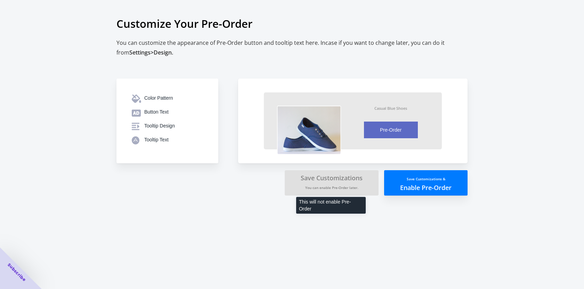
click at [335, 184] on button "Save Customizations You can enable Pre-Order later." at bounding box center [332, 182] width 94 height 25
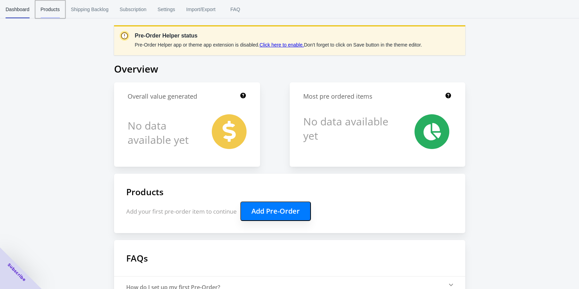
drag, startPoint x: 53, startPoint y: 64, endPoint x: 41, endPoint y: 6, distance: 59.2
click at [41, 6] on span "Products" at bounding box center [50, 9] width 19 height 18
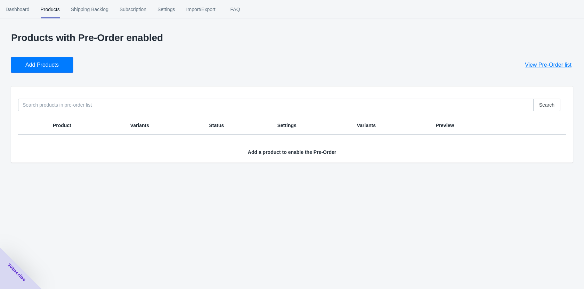
click at [32, 63] on span "Add Products" at bounding box center [41, 65] width 33 height 7
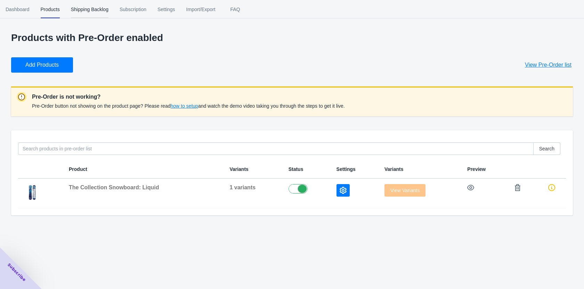
click at [97, 11] on span "Shipping Backlog" at bounding box center [90, 9] width 38 height 18
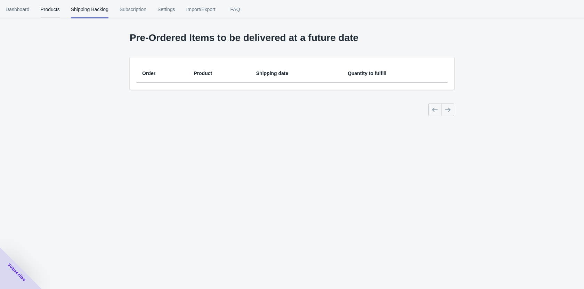
click at [54, 7] on span "Products" at bounding box center [50, 9] width 19 height 18
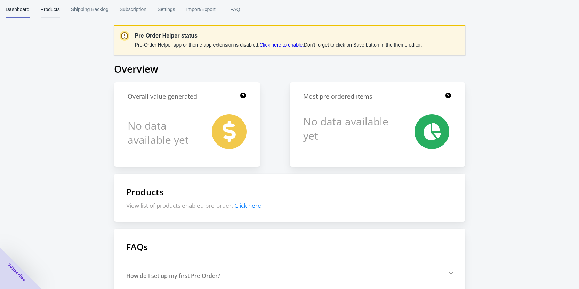
click at [51, 11] on span "Products" at bounding box center [50, 9] width 19 height 18
